Goal: Information Seeking & Learning: Learn about a topic

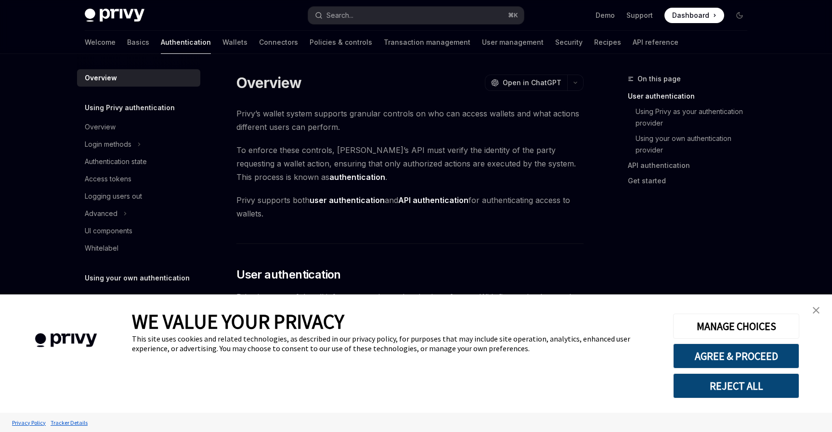
scroll to position [209, 0]
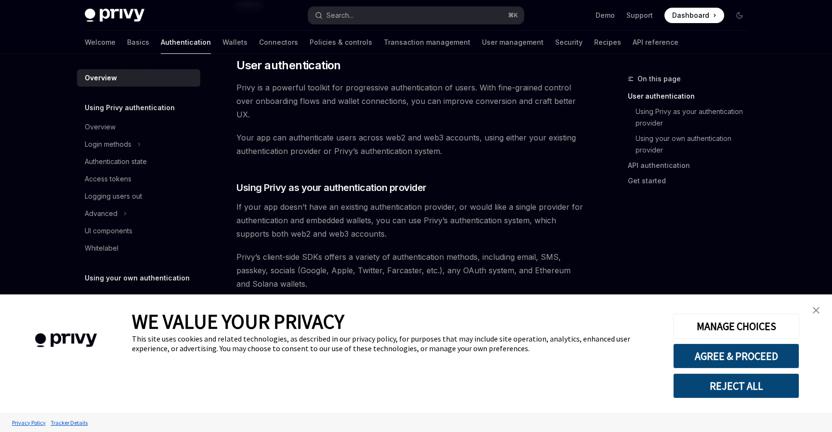
click at [817, 310] on img "close banner" at bounding box center [816, 310] width 7 height 7
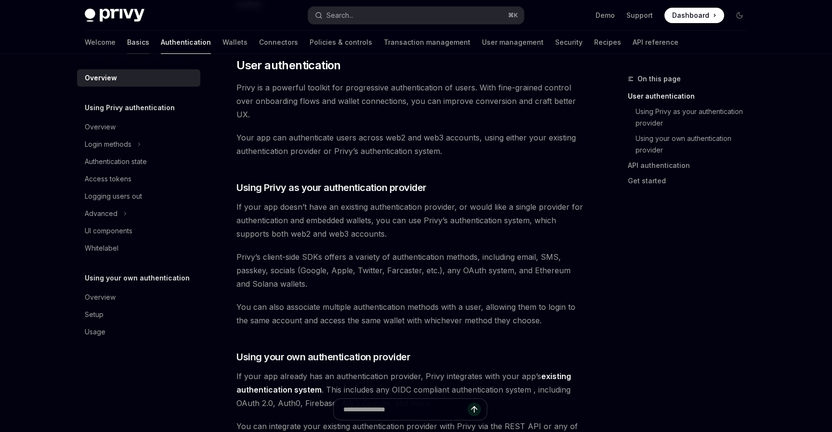
click at [127, 38] on link "Basics" at bounding box center [138, 42] width 22 height 23
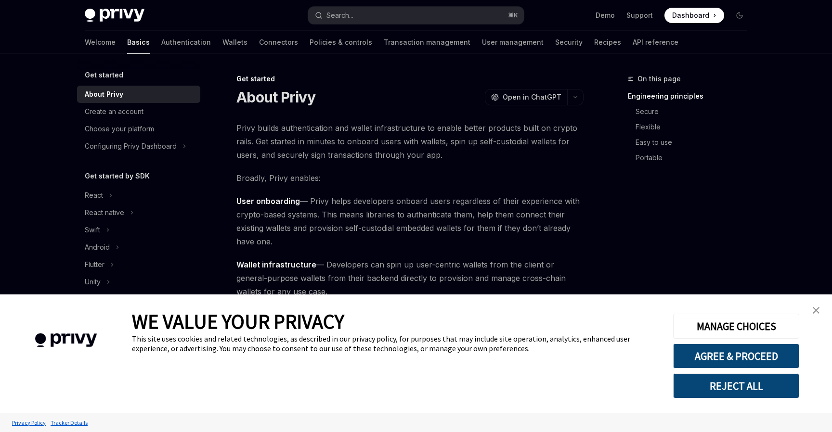
click at [811, 313] on link "close banner" at bounding box center [815, 310] width 19 height 19
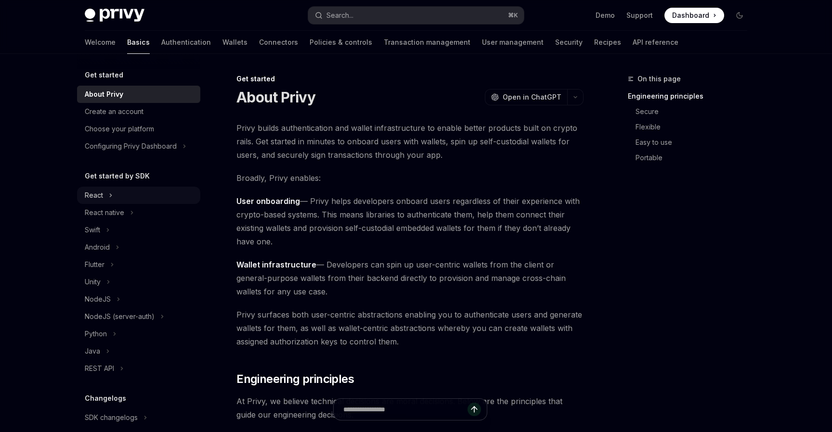
click at [109, 197] on icon "Toggle React section" at bounding box center [111, 196] width 4 height 12
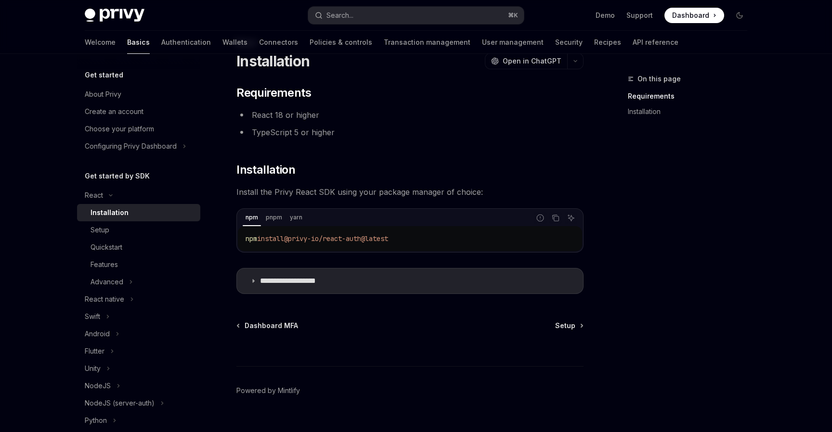
scroll to position [53, 0]
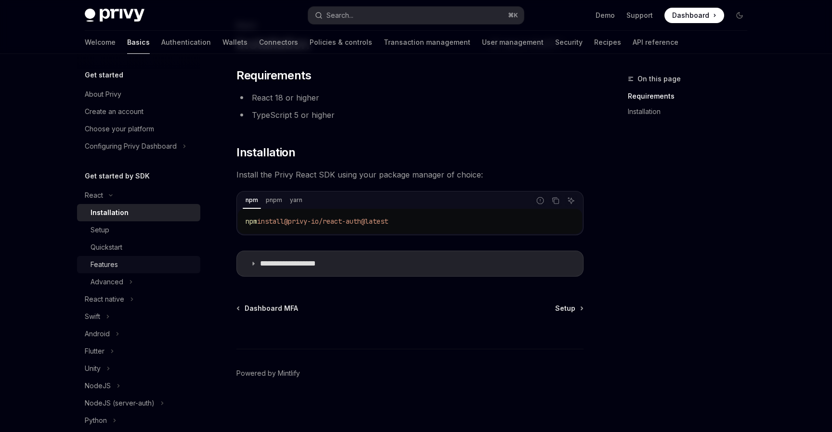
click at [141, 261] on div "Features" at bounding box center [143, 265] width 104 height 12
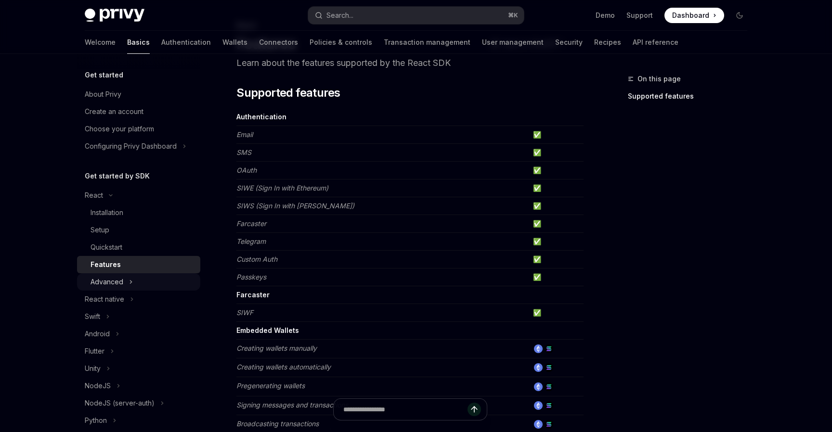
click at [128, 285] on button "Advanced" at bounding box center [138, 281] width 123 height 17
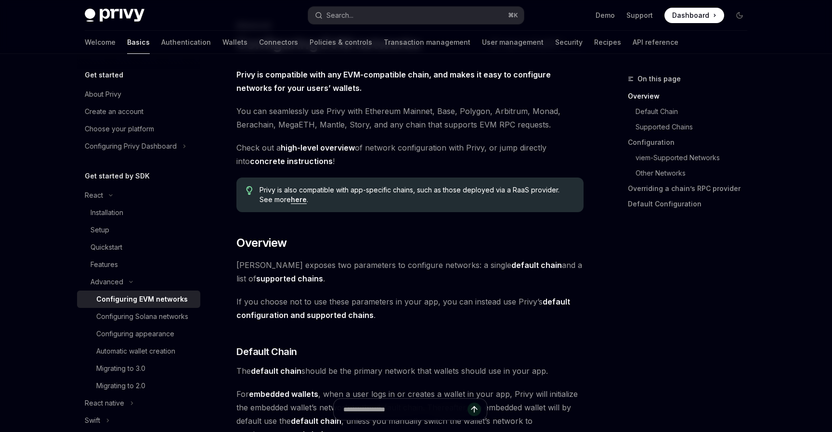
scroll to position [6, 0]
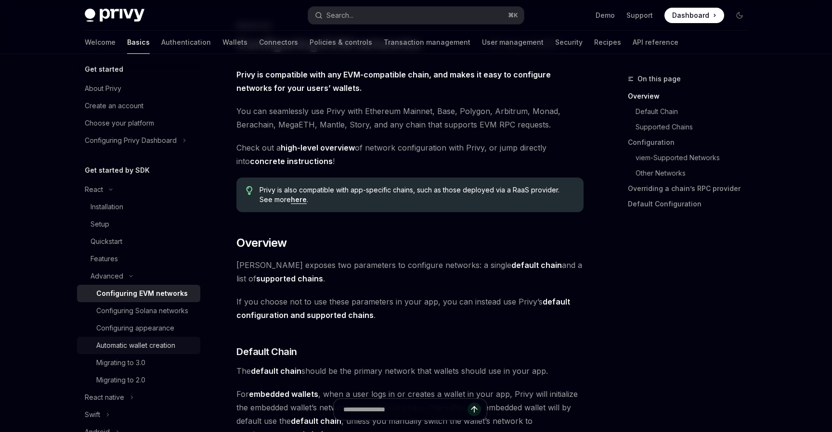
click at [165, 349] on div "Automatic wallet creation" at bounding box center [135, 346] width 79 height 12
type textarea "*"
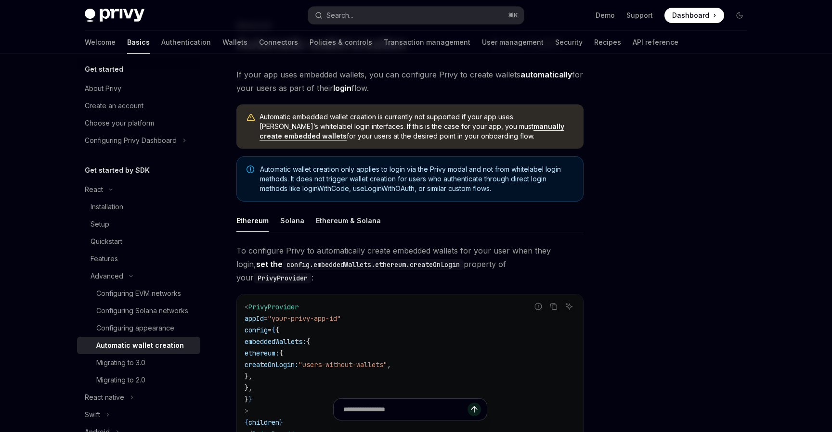
scroll to position [129, 0]
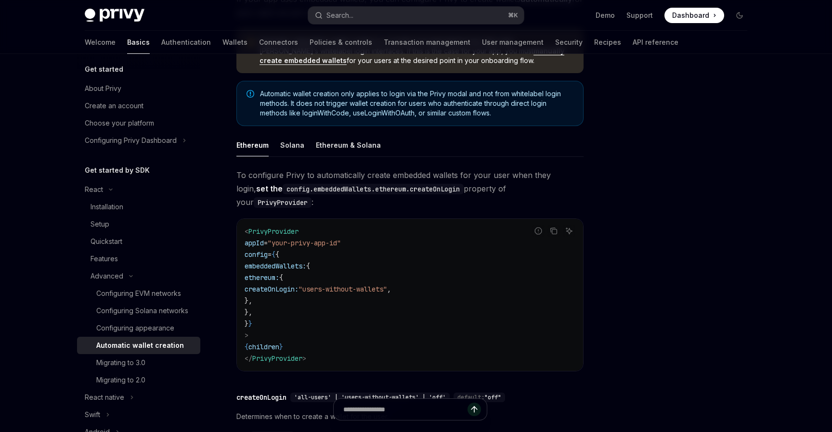
click at [679, 347] on div at bounding box center [681, 252] width 146 height 359
click at [628, 125] on div at bounding box center [681, 252] width 146 height 359
